Goal: Information Seeking & Learning: Learn about a topic

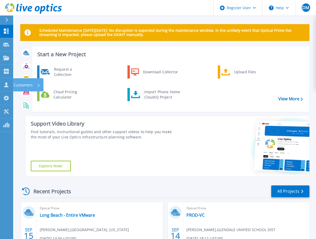
drag, startPoint x: 10, startPoint y: 83, endPoint x: 14, endPoint y: 96, distance: 13.2
click at [10, 83] on link "Customers Customers" at bounding box center [6, 84] width 13 height 13
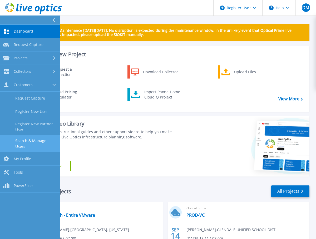
click at [20, 144] on link "Search & Manage Users" at bounding box center [30, 144] width 60 height 17
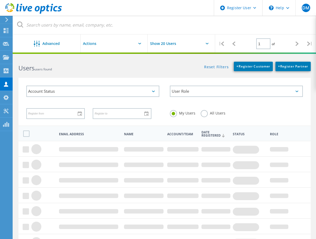
click at [225, 110] on label "All Users" at bounding box center [212, 112] width 25 height 5
click at [0, 0] on input "All Users" at bounding box center [0, 0] width 0 height 0
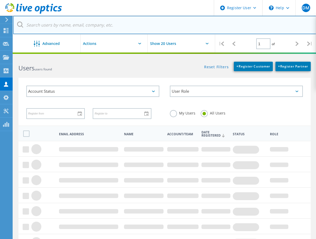
click at [65, 29] on input "text" at bounding box center [164, 25] width 303 height 18
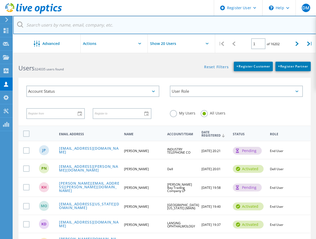
paste input "@CityofRC.us"
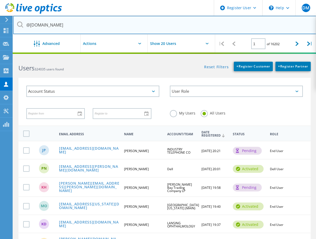
type input "@CityofRC.us"
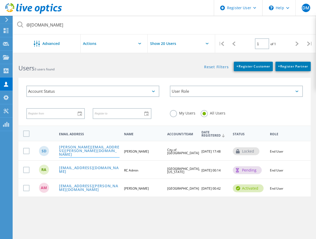
drag, startPoint x: 63, startPoint y: 127, endPoint x: 67, endPoint y: 128, distance: 4.3
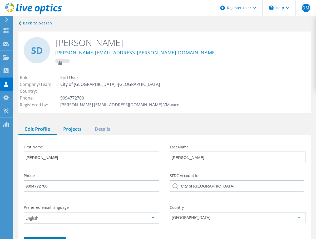
click at [76, 124] on div "Projects" at bounding box center [73, 129] width 32 height 11
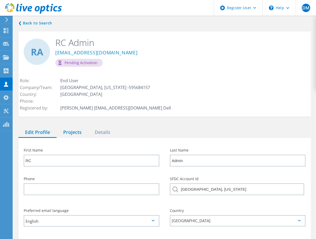
click at [75, 127] on div "Projects" at bounding box center [73, 132] width 32 height 11
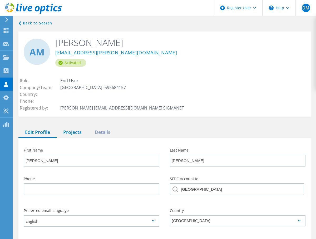
click at [64, 127] on div "Projects" at bounding box center [73, 132] width 32 height 11
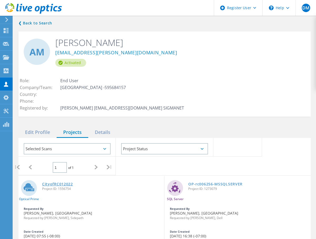
click at [58, 183] on link "CityofRC012022" at bounding box center [57, 185] width 31 height 4
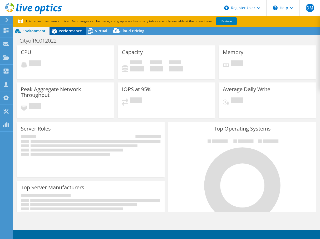
select select "USD"
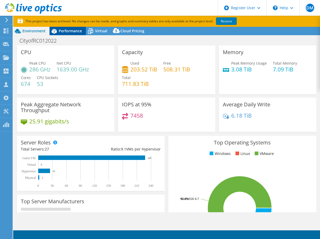
click at [78, 32] on span "Performance" at bounding box center [70, 30] width 23 height 5
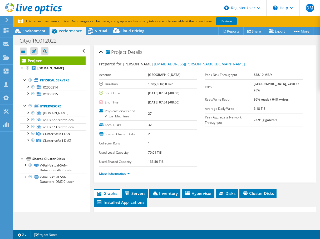
click at [167, 184] on div "Project Details Prepared for: [PERSON_NAME], [PERSON_NAME][EMAIL_ADDRESS][PERSO…" at bounding box center [205, 233] width 230 height 374
drag, startPoint x: 167, startPoint y: 193, endPoint x: 169, endPoint y: 174, distance: 19.6
click at [167, 193] on span "Inventory" at bounding box center [165, 193] width 26 height 5
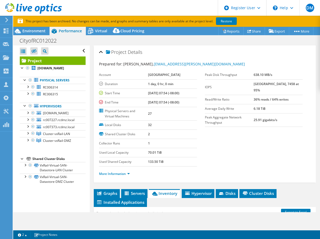
scroll to position [118, 0]
